Goal: Task Accomplishment & Management: Manage account settings

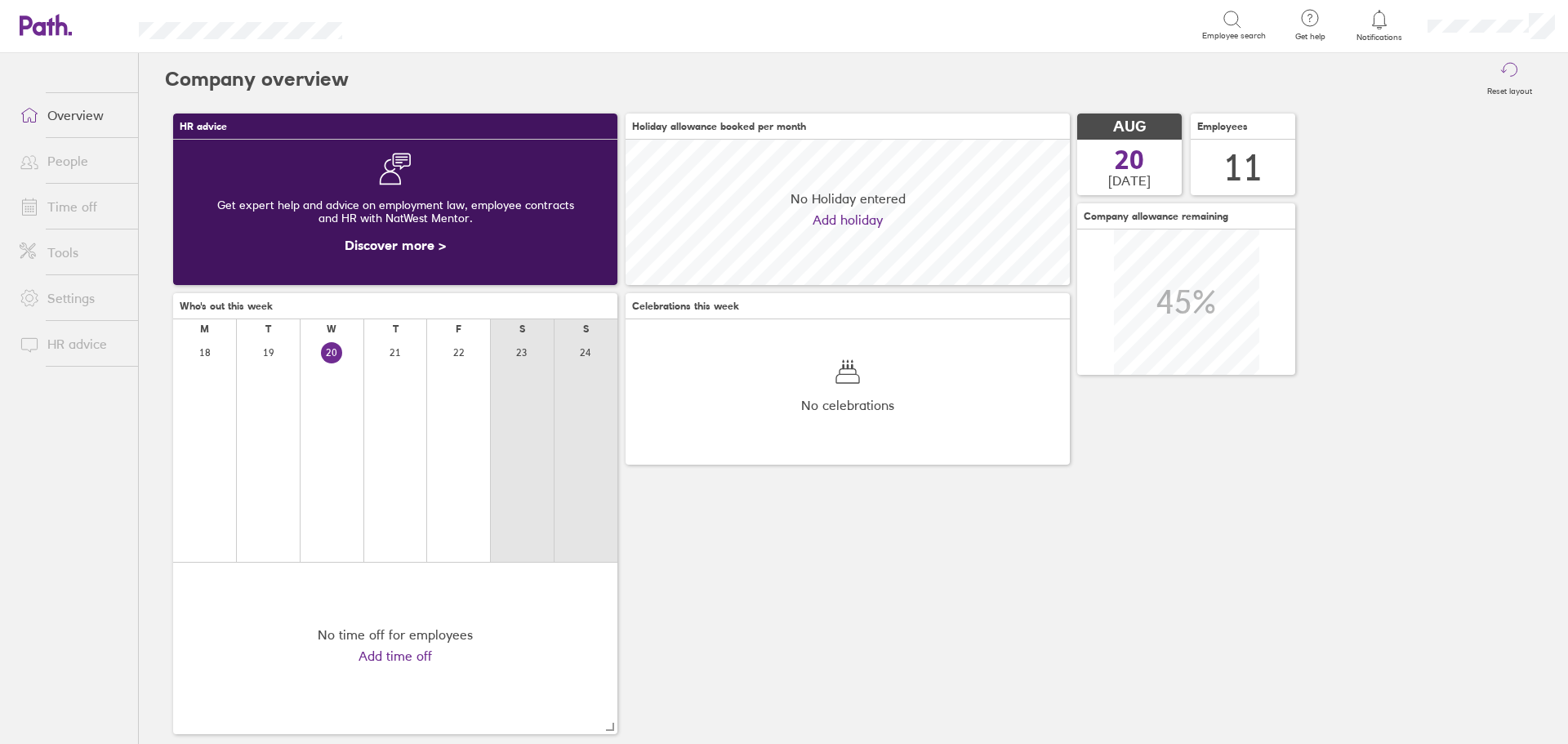
scroll to position [146, 444]
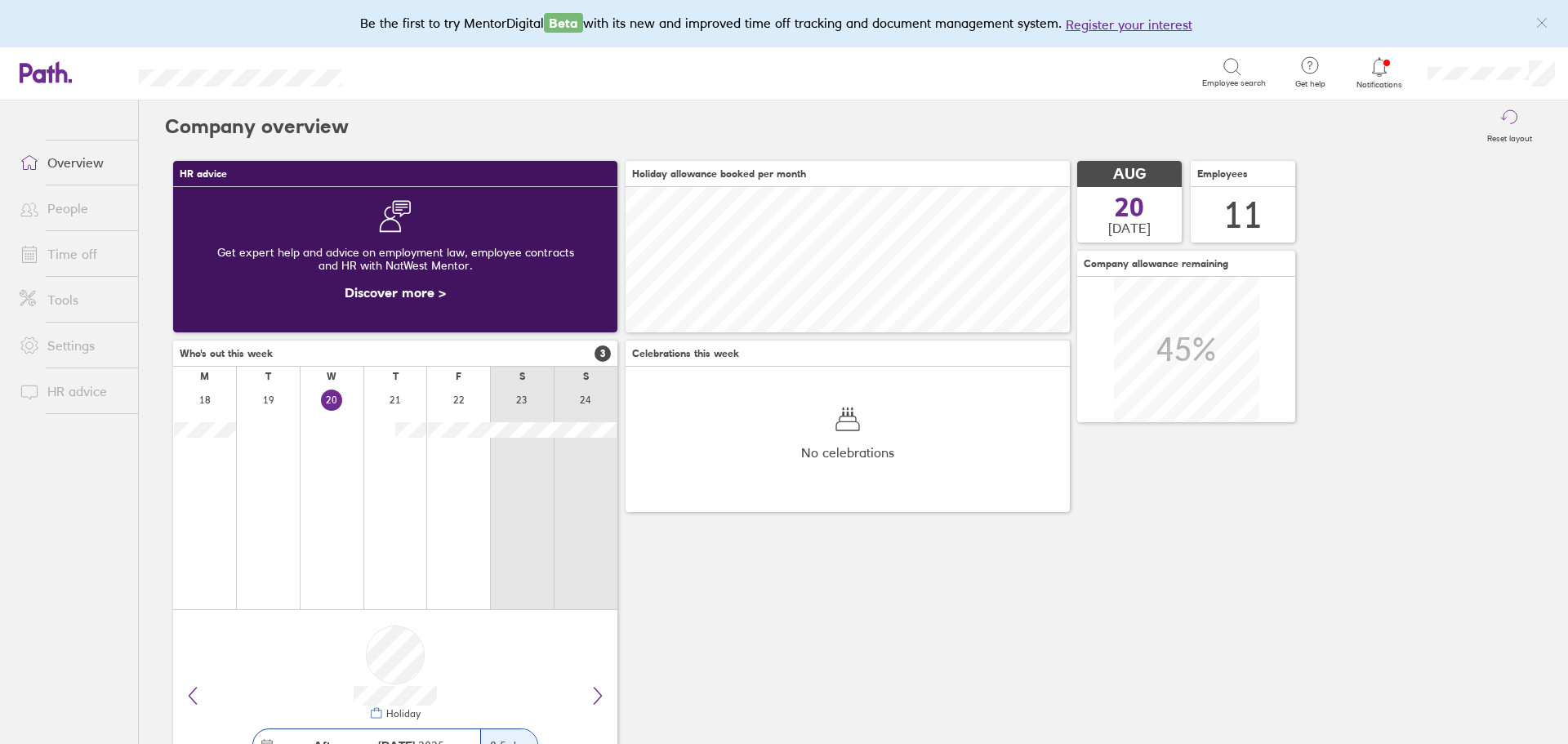
click at [91, 206] on link "People" at bounding box center [73, 208] width 132 height 33
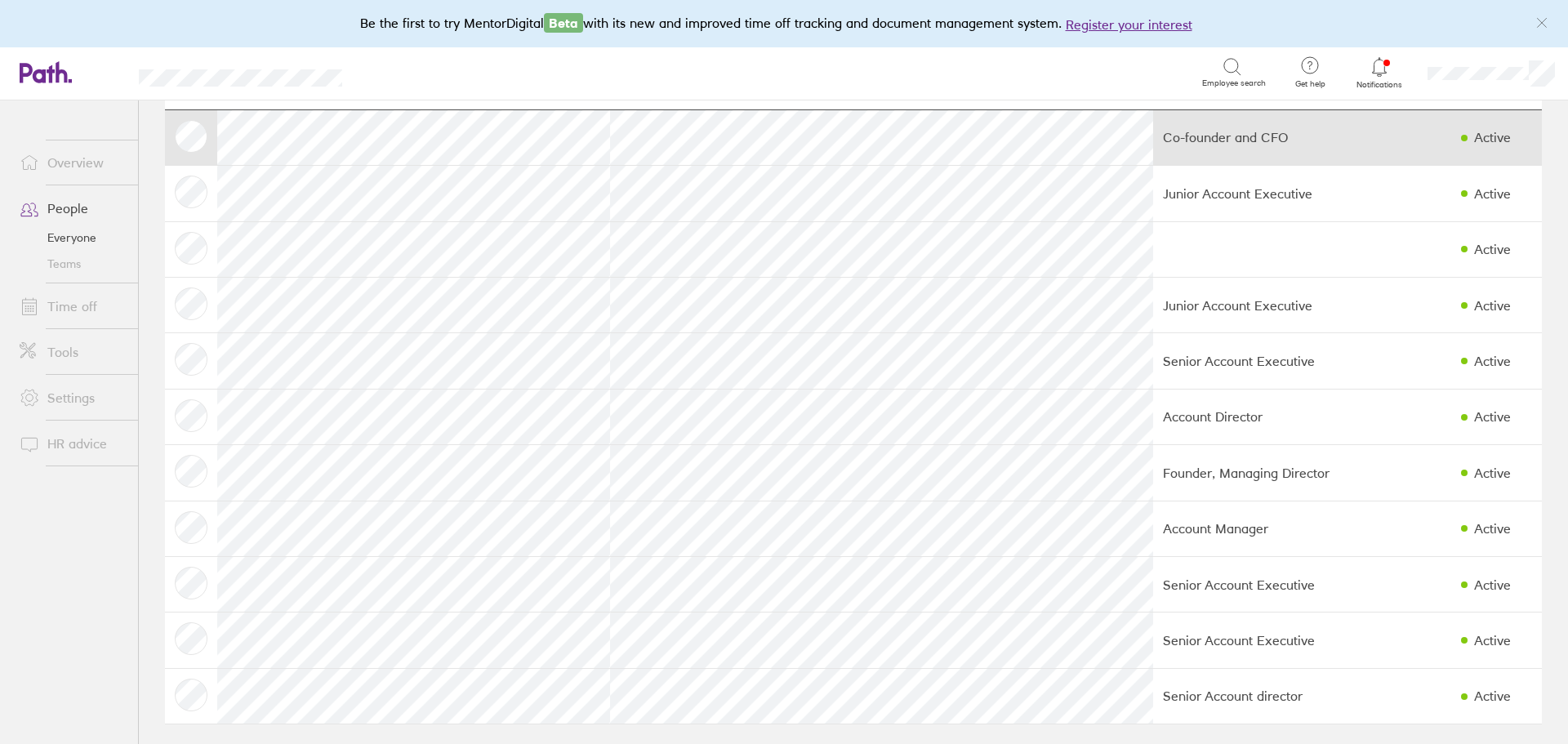
scroll to position [88, 0]
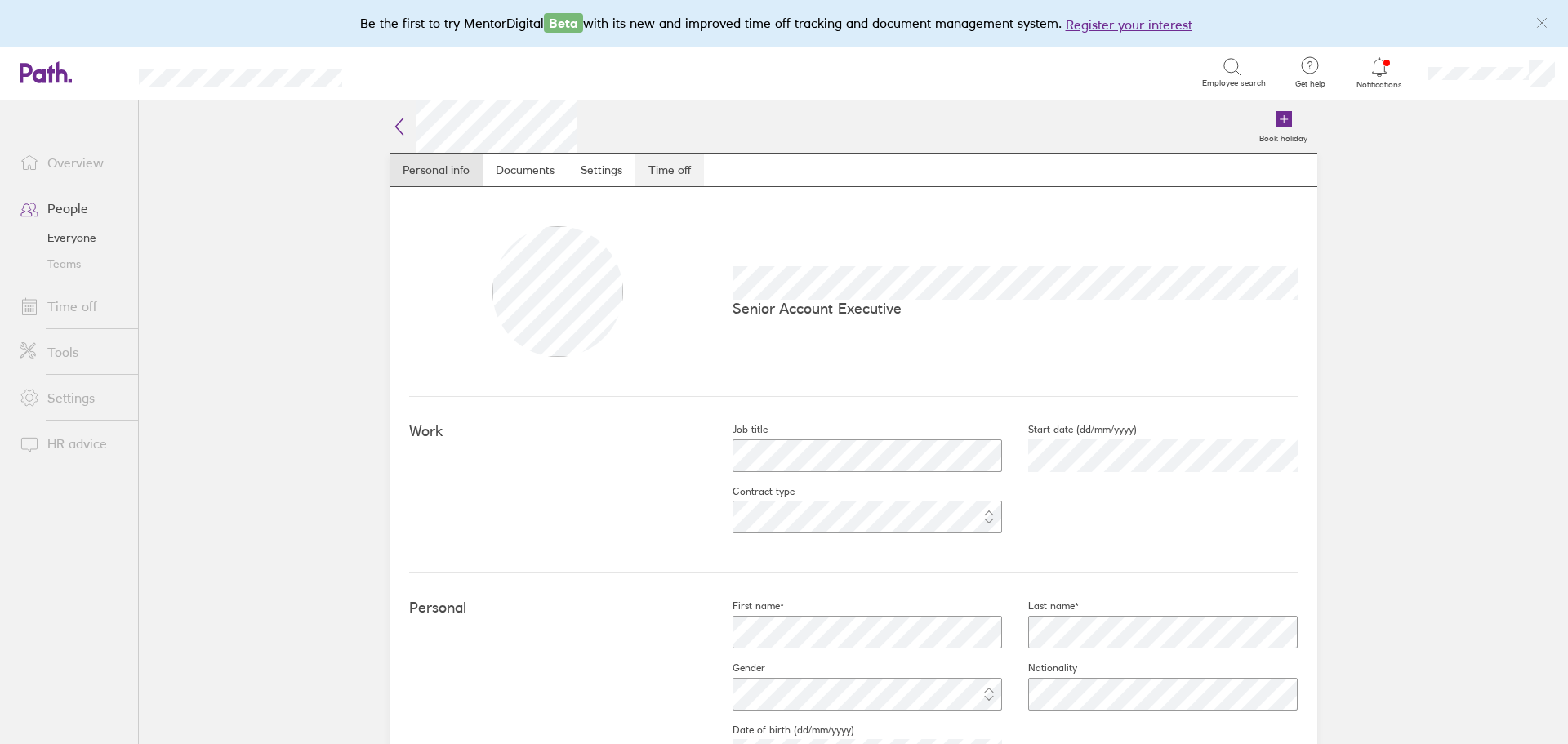
click at [681, 173] on link "Time off" at bounding box center [670, 170] width 69 height 33
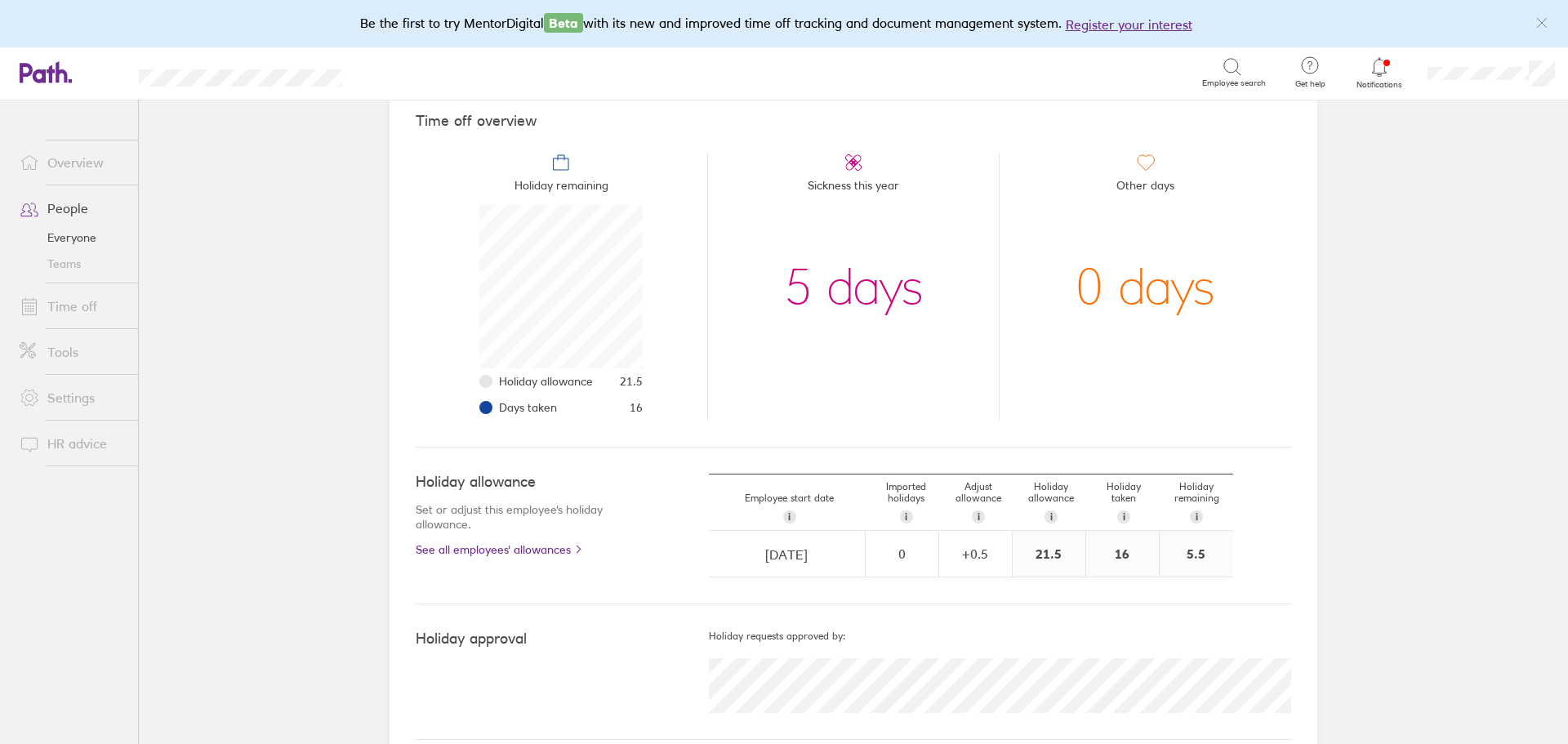
scroll to position [163, 0]
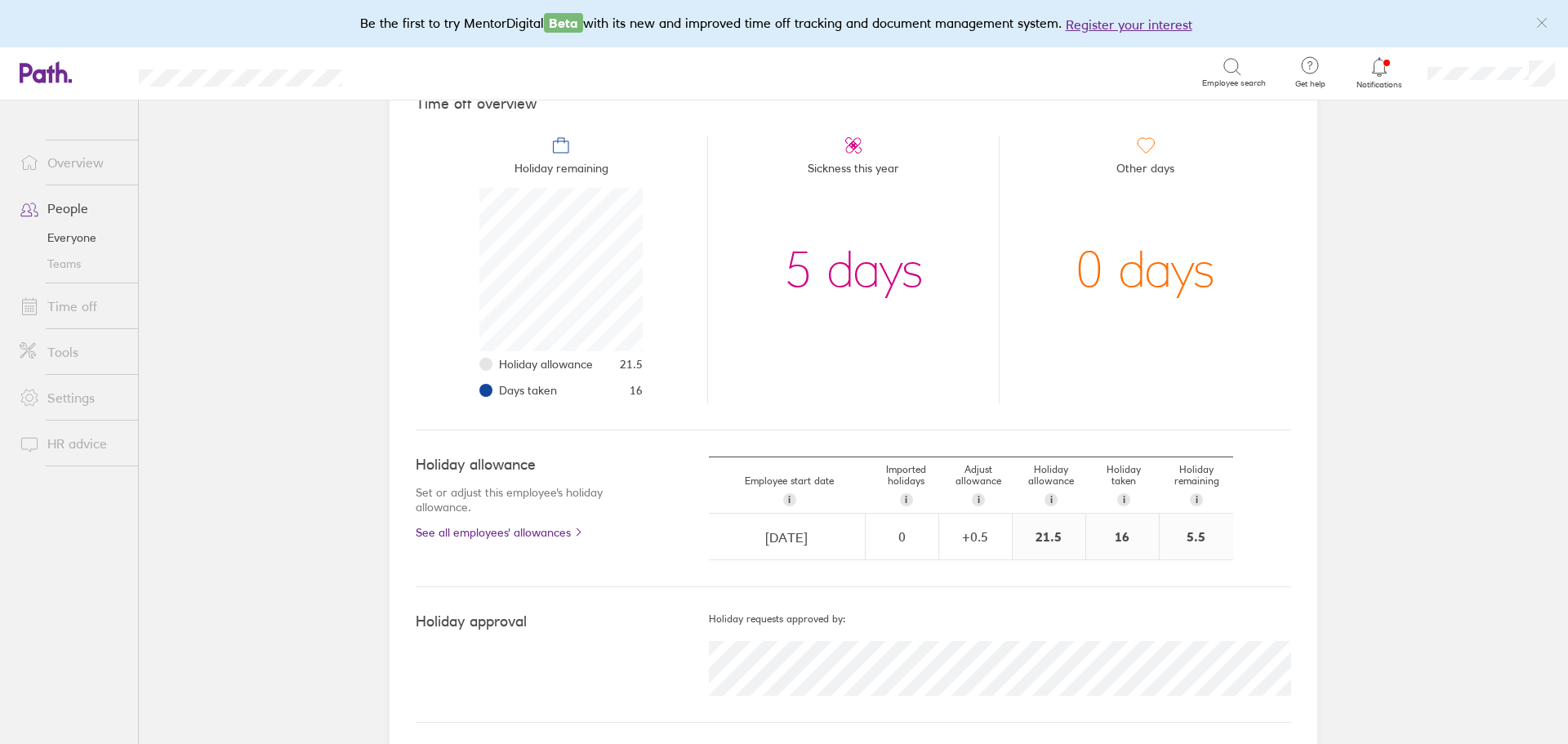
click at [88, 305] on link "Time off" at bounding box center [73, 306] width 132 height 33
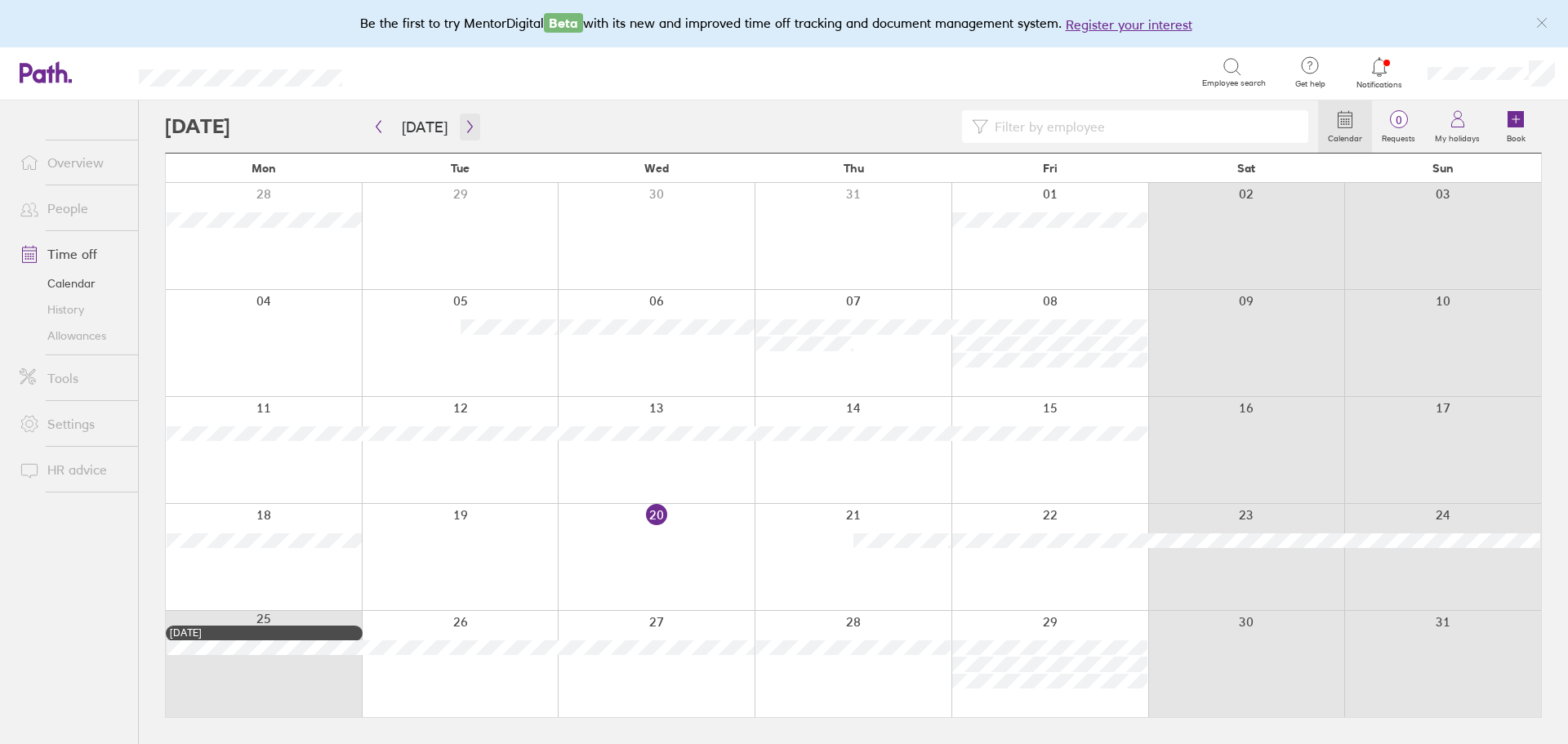
click at [465, 121] on icon "button" at bounding box center [470, 126] width 12 height 13
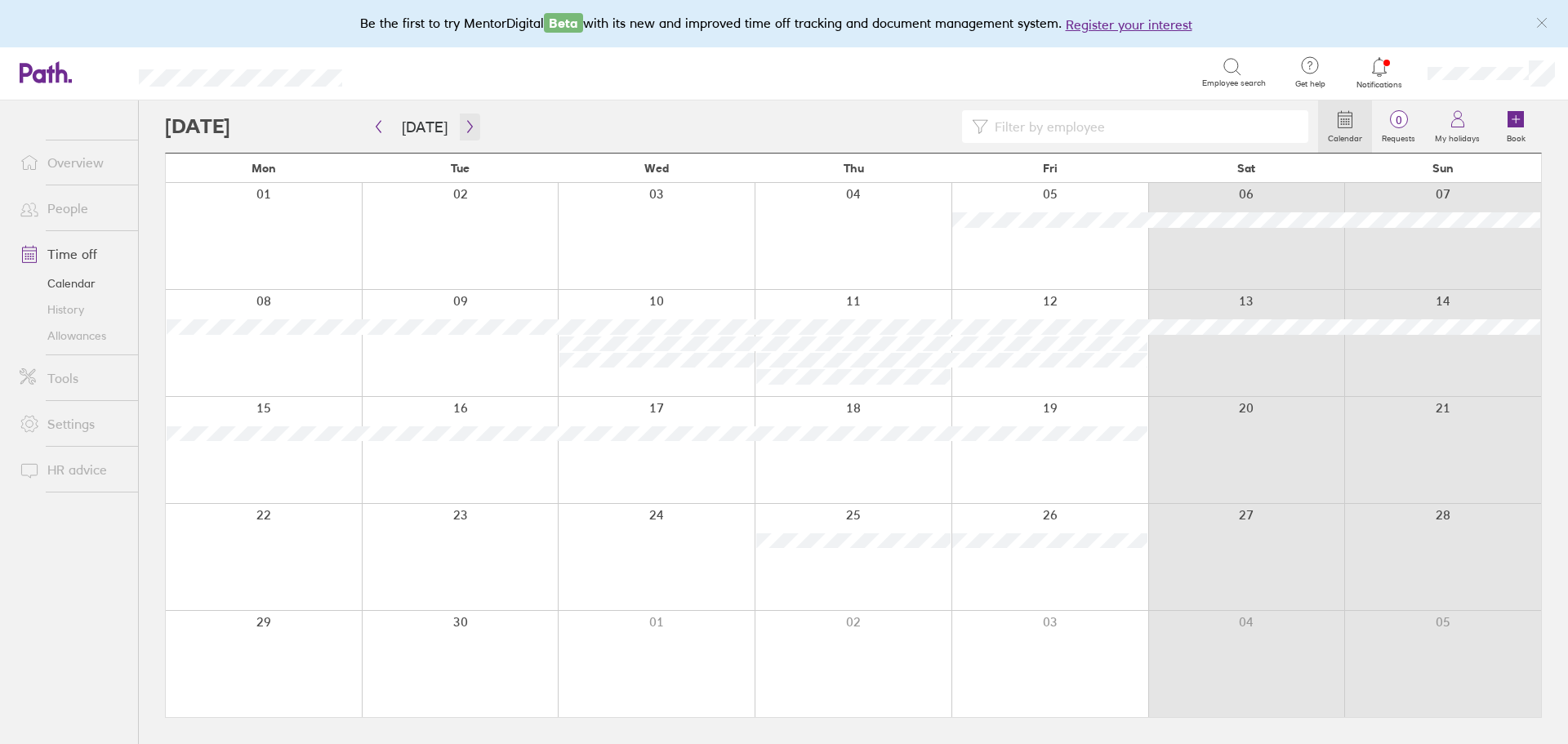
click at [471, 131] on icon "button" at bounding box center [470, 126] width 12 height 13
click at [467, 128] on icon "button" at bounding box center [470, 127] width 5 height 12
